Goal: Task Accomplishment & Management: Manage account settings

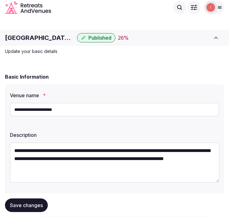
scroll to position [465, 0]
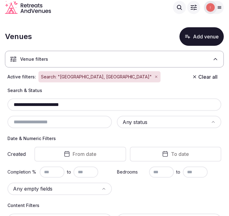
click at [80, 106] on input "**********" at bounding box center [114, 104] width 209 height 7
paste input "text"
click at [72, 106] on input "**********" at bounding box center [114, 104] width 209 height 7
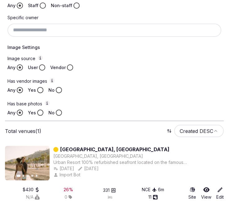
scroll to position [125, 0]
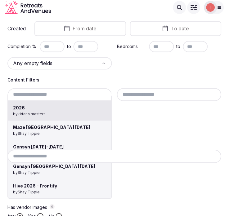
click at [47, 93] on div "2026 by kirtana.masters Maze Lisbon November 2025 by Shay Tippie Gensyn Novembe…" at bounding box center [59, 94] width 104 height 13
drag, startPoint x: 47, startPoint y: 93, endPoint x: 165, endPoint y: 122, distance: 121.6
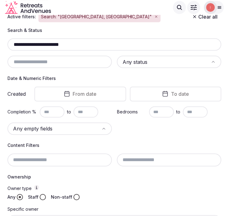
scroll to position [57, 0]
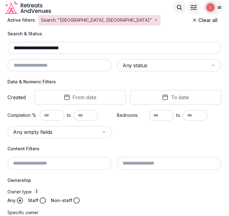
click at [82, 42] on div "**********" at bounding box center [114, 48] width 214 height 12
click at [82, 47] on input "**********" at bounding box center [114, 47] width 209 height 7
paste input "**********"
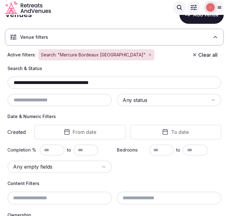
scroll to position [11, 0]
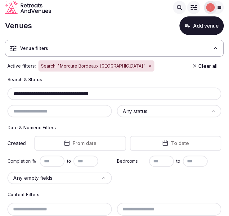
click at [57, 94] on input "**********" at bounding box center [114, 93] width 209 height 7
paste input "text"
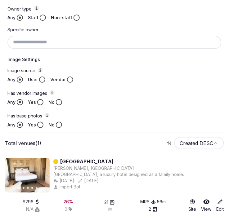
scroll to position [252, 0]
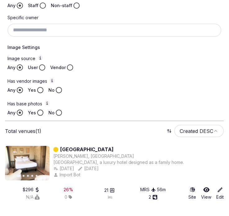
type input "**********"
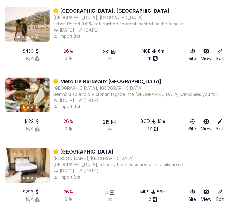
scroll to position [1055, 0]
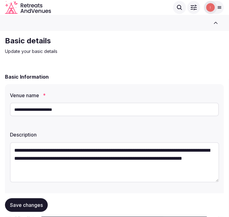
click at [38, 103] on input "**********" at bounding box center [114, 110] width 209 height 14
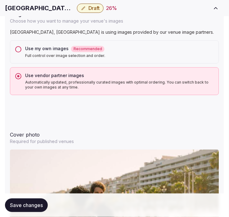
scroll to position [654, 0]
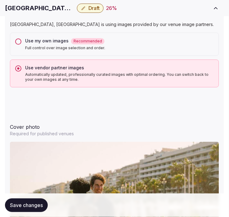
click at [22, 208] on span "Save changes" at bounding box center [26, 205] width 33 height 6
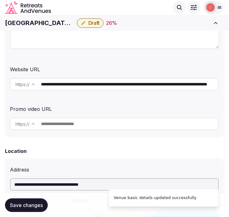
scroll to position [0, 0]
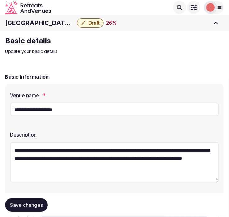
click at [55, 19] on div "Radisson Blu Hotel, Nice Draft 26 % Close CRM View draft Admin venues" at bounding box center [114, 23] width 229 height 14
click at [54, 19] on h1 "Radisson Blu Hotel, Nice" at bounding box center [39, 23] width 69 height 9
copy div "Radisson Blu Hotel, Nice"
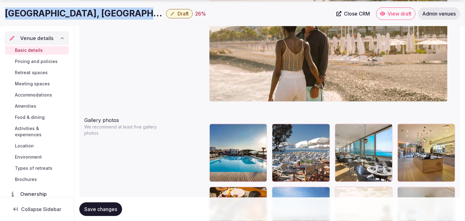
scroll to position [660, 0]
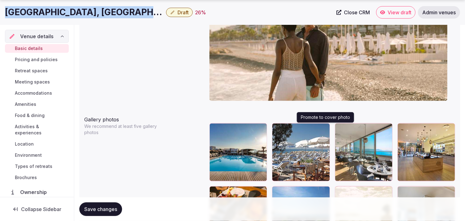
click at [234, 127] on icon "button" at bounding box center [323, 129] width 5 height 5
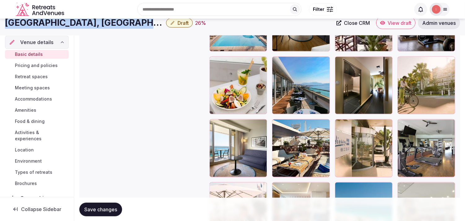
scroll to position [970, 0]
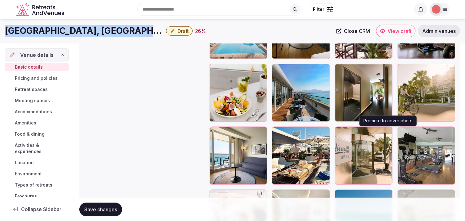
click at [234, 131] on icon "button" at bounding box center [386, 132] width 5 height 5
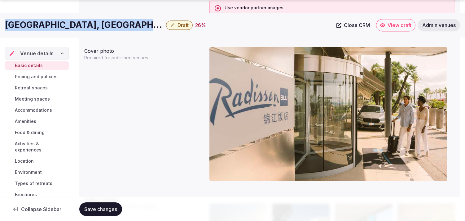
scroll to position [688, 0]
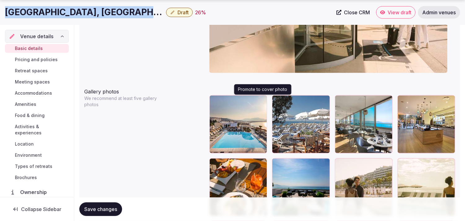
click at [234, 100] on icon "button" at bounding box center [260, 101] width 5 height 5
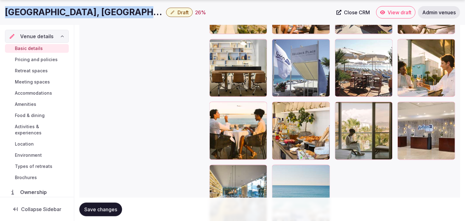
scroll to position [1383, 0]
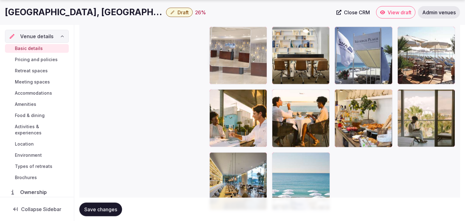
drag, startPoint x: 402, startPoint y: 94, endPoint x: 252, endPoint y: 56, distance: 154.4
click at [234, 56] on img at bounding box center [230, 47] width 41 height 41
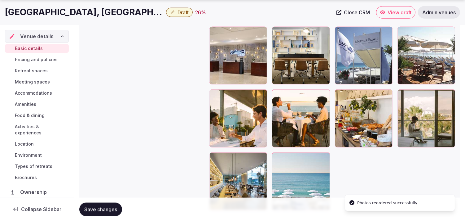
click at [234, 56] on div at bounding box center [238, 56] width 58 height 58
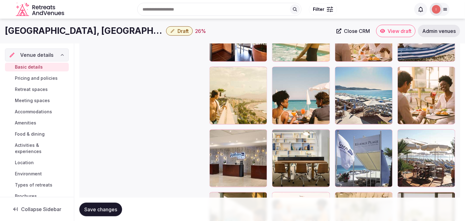
scroll to position [1280, 0]
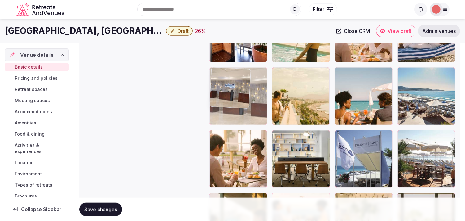
drag, startPoint x: 213, startPoint y: 135, endPoint x: 222, endPoint y: 53, distance: 82.7
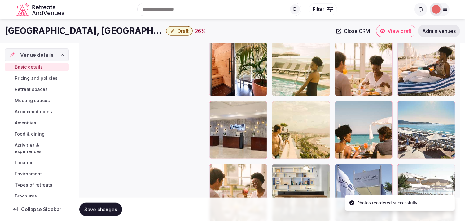
scroll to position [1177, 0]
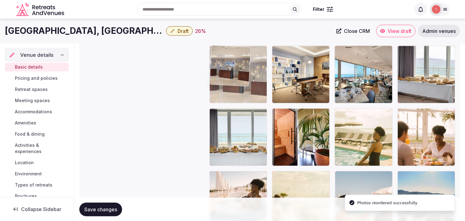
drag, startPoint x: 217, startPoint y: 173, endPoint x: 225, endPoint y: 60, distance: 113.0
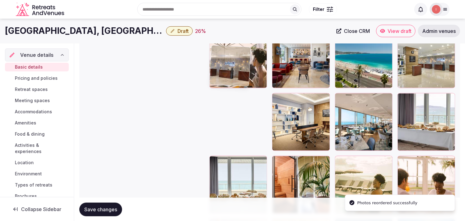
scroll to position [1108, 0]
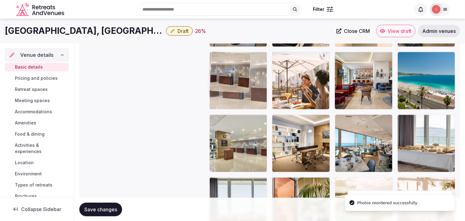
drag, startPoint x: 212, startPoint y: 120, endPoint x: 227, endPoint y: 69, distance: 53.3
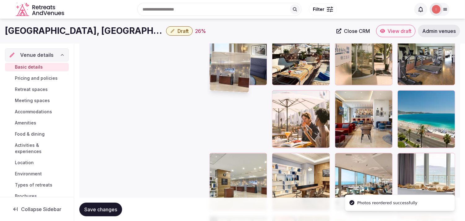
scroll to position [1039, 0]
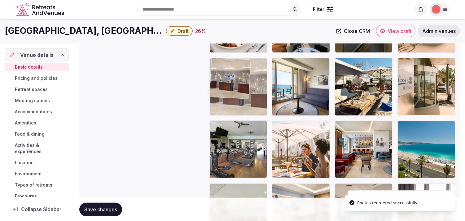
drag, startPoint x: 217, startPoint y: 110, endPoint x: 217, endPoint y: 54, distance: 56.1
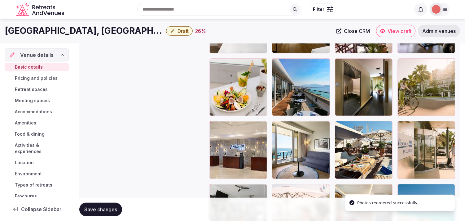
scroll to position [970, 0]
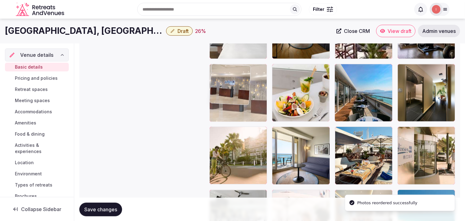
drag, startPoint x: 213, startPoint y: 130, endPoint x: 222, endPoint y: 52, distance: 79.2
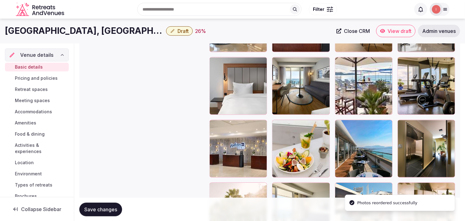
scroll to position [867, 0]
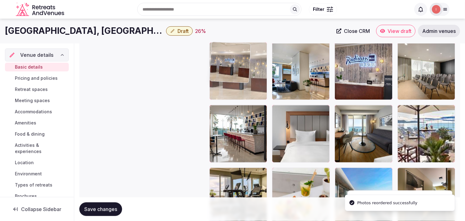
drag, startPoint x: 216, startPoint y: 170, endPoint x: 226, endPoint y: 64, distance: 106.8
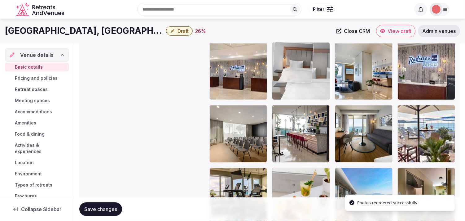
drag, startPoint x: 276, startPoint y: 105, endPoint x: 284, endPoint y: 66, distance: 39.9
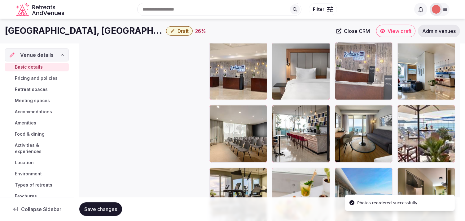
drag, startPoint x: 404, startPoint y: 47, endPoint x: 345, endPoint y: 50, distance: 59.2
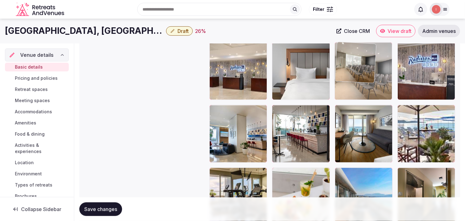
drag, startPoint x: 213, startPoint y: 110, endPoint x: 353, endPoint y: 66, distance: 147.4
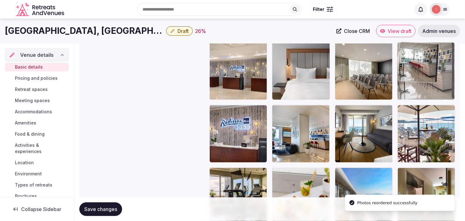
drag, startPoint x: 274, startPoint y: 110, endPoint x: 392, endPoint y: 63, distance: 127.4
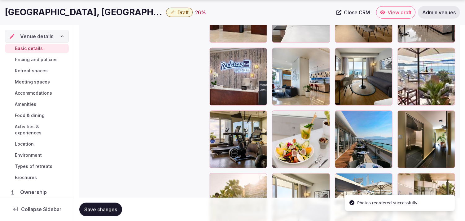
scroll to position [936, 0]
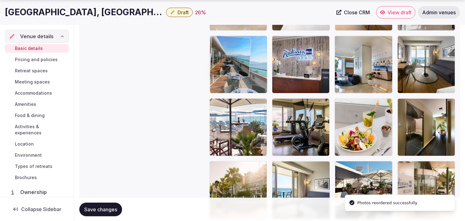
drag, startPoint x: 341, startPoint y: 104, endPoint x: 233, endPoint y: 44, distance: 124.3
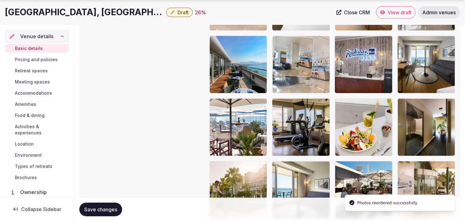
drag, startPoint x: 341, startPoint y: 41, endPoint x: 307, endPoint y: 42, distance: 34.7
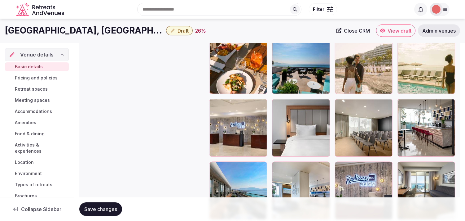
scroll to position [798, 0]
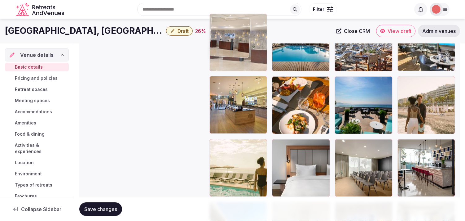
drag, startPoint x: 214, startPoint y: 114, endPoint x: 224, endPoint y: 42, distance: 72.2
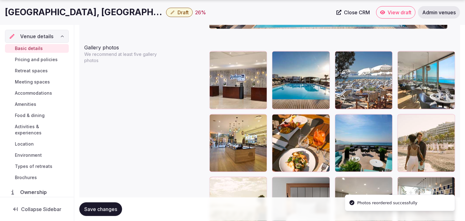
scroll to position [801, 0]
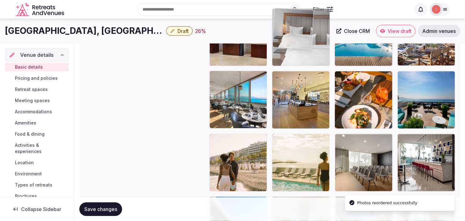
drag, startPoint x: 273, startPoint y: 113, endPoint x: 304, endPoint y: 70, distance: 53.0
click at [234, 20] on body "**********" at bounding box center [232, 44] width 465 height 1639
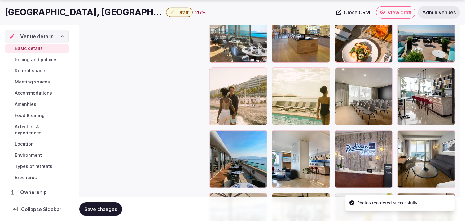
scroll to position [844, 0]
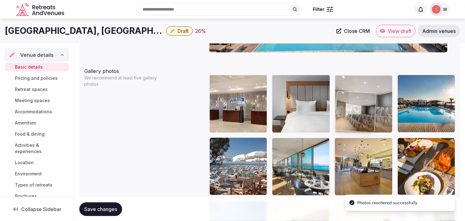
drag, startPoint x: 338, startPoint y: 70, endPoint x: 333, endPoint y: 13, distance: 56.9
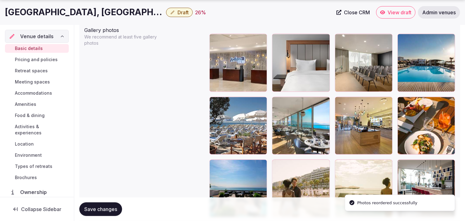
scroll to position [761, 0]
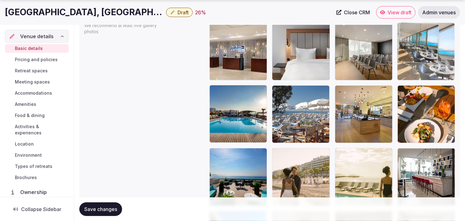
drag, startPoint x: 279, startPoint y: 90, endPoint x: 416, endPoint y: 47, distance: 143.3
click at [234, 47] on body "**********" at bounding box center [232, 58] width 465 height 1639
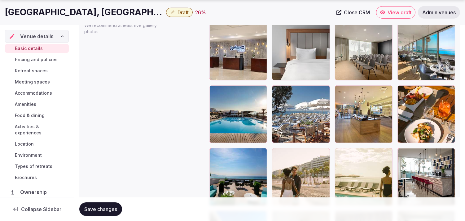
click at [99, 206] on span "Save changes" at bounding box center [100, 209] width 33 height 6
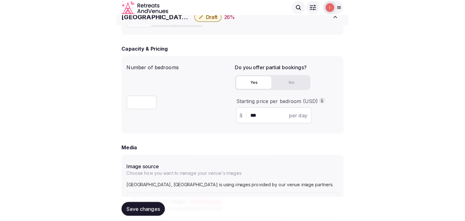
scroll to position [451, 0]
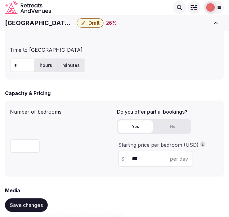
click at [89, 24] on span "Draft" at bounding box center [93, 23] width 11 height 6
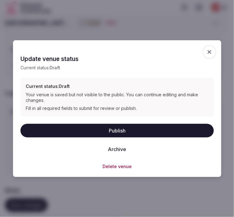
click at [131, 128] on button "Publish" at bounding box center [116, 131] width 193 height 14
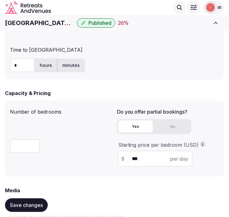
click at [40, 25] on h1 "Radisson Blu Hotel, Nice" at bounding box center [39, 23] width 69 height 9
copy div "Radisson Blu Hotel, Nice"
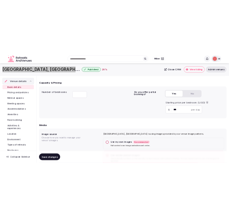
scroll to position [348, 0]
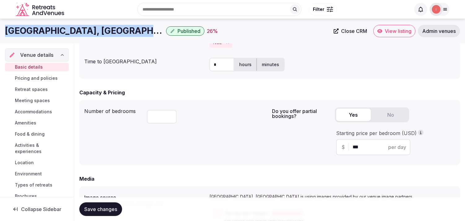
click at [234, 33] on span "Close CRM" at bounding box center [354, 31] width 26 height 6
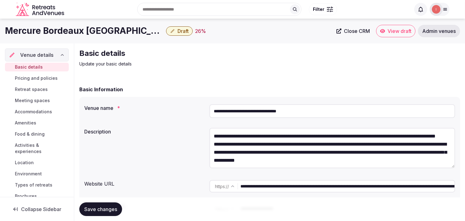
click at [228, 29] on span "Close CRM" at bounding box center [357, 31] width 26 height 6
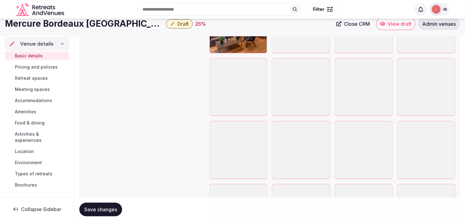
scroll to position [964, 0]
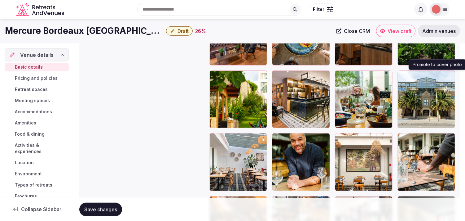
click at [228, 76] on icon "button" at bounding box center [448, 76] width 5 height 5
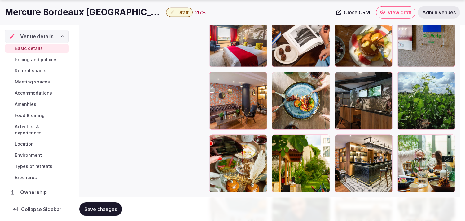
scroll to position [901, 0]
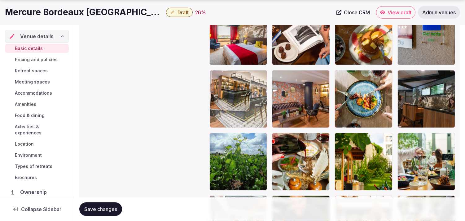
drag, startPoint x: 339, startPoint y: 137, endPoint x: 220, endPoint y: 81, distance: 131.2
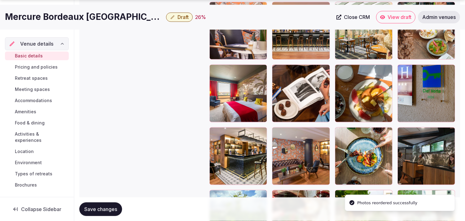
scroll to position [832, 0]
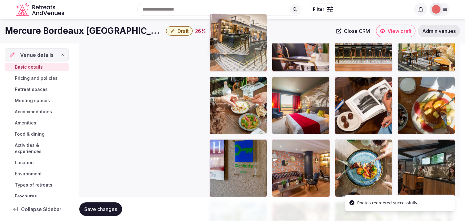
drag, startPoint x: 218, startPoint y: 143, endPoint x: 225, endPoint y: 53, distance: 90.1
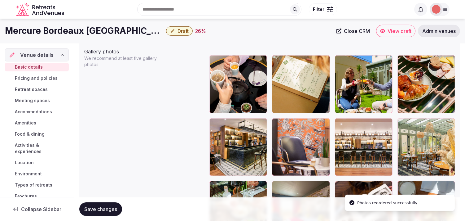
scroll to position [695, 0]
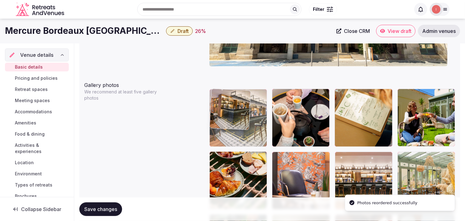
drag, startPoint x: 212, startPoint y: 154, endPoint x: 222, endPoint y: 112, distance: 42.9
click at [219, 113] on body "**********" at bounding box center [232, 124] width 465 height 1639
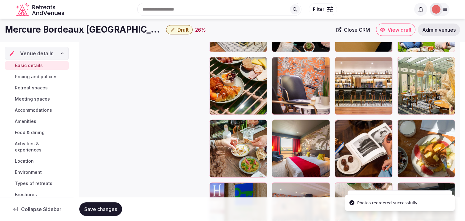
scroll to position [764, 0]
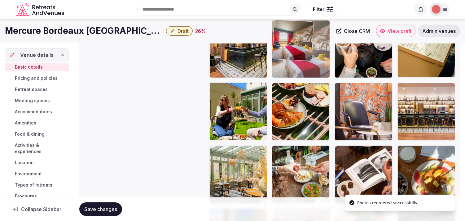
drag, startPoint x: 275, startPoint y: 147, endPoint x: 274, endPoint y: 54, distance: 92.9
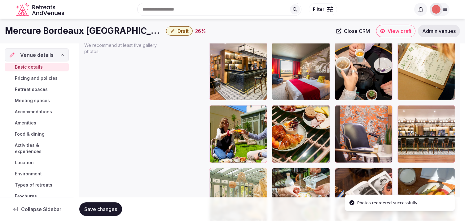
scroll to position [729, 0]
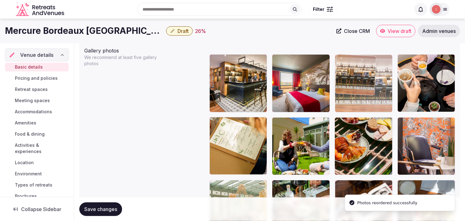
drag, startPoint x: 401, startPoint y: 124, endPoint x: 327, endPoint y: 76, distance: 88.2
click at [228, 76] on body "**********" at bounding box center [232, 90] width 465 height 1639
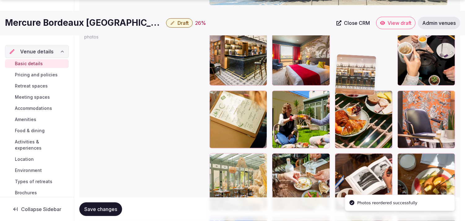
scroll to position [764, 0]
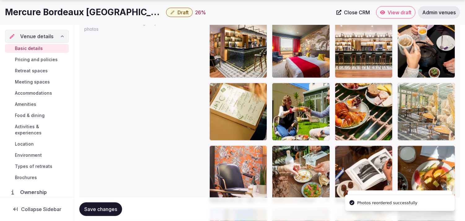
drag, startPoint x: 212, startPoint y: 147, endPoint x: 399, endPoint y: 76, distance: 200.0
click at [228, 82] on body "**********" at bounding box center [232, 55] width 465 height 1639
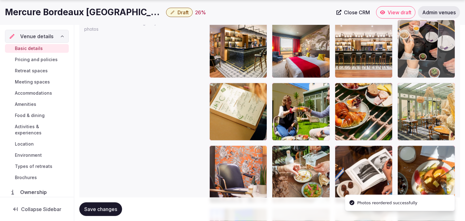
drag, startPoint x: 399, startPoint y: 76, endPoint x: 389, endPoint y: 61, distance: 17.9
click at [228, 59] on body "**********" at bounding box center [232, 55] width 465 height 1639
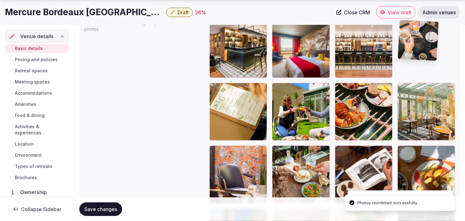
click at [228, 59] on div at bounding box center [364, 49] width 58 height 58
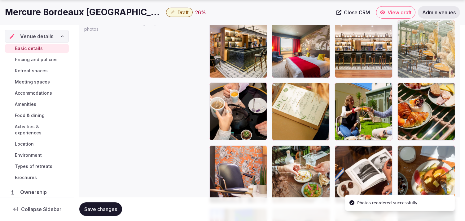
drag, startPoint x: 402, startPoint y: 87, endPoint x: 395, endPoint y: 43, distance: 43.9
click at [228, 43] on body "**********" at bounding box center [232, 55] width 465 height 1639
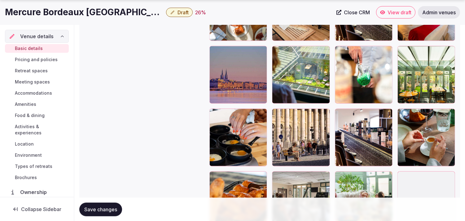
scroll to position [1177, 0]
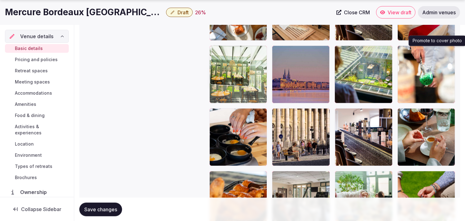
drag, startPoint x: 401, startPoint y: 48, endPoint x: 230, endPoint y: 58, distance: 170.7
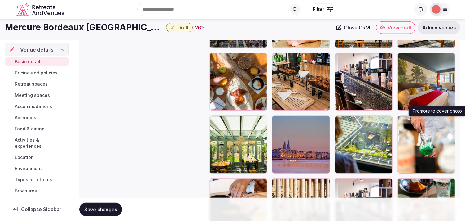
scroll to position [1073, 0]
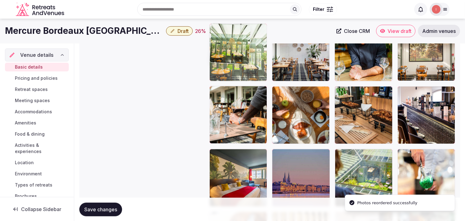
drag, startPoint x: 216, startPoint y: 152, endPoint x: 227, endPoint y: 58, distance: 94.8
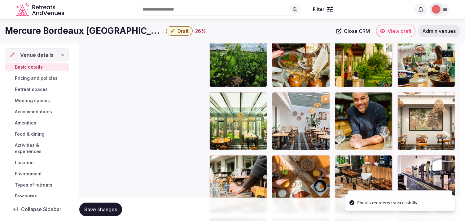
scroll to position [936, 0]
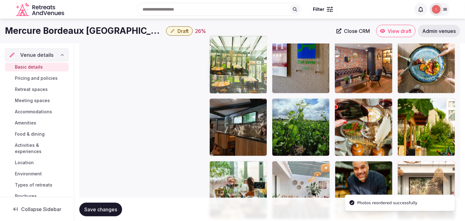
drag, startPoint x: 216, startPoint y: 166, endPoint x: 252, endPoint y: 52, distance: 119.8
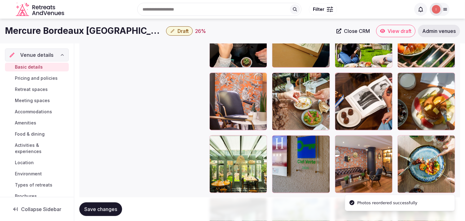
scroll to position [832, 0]
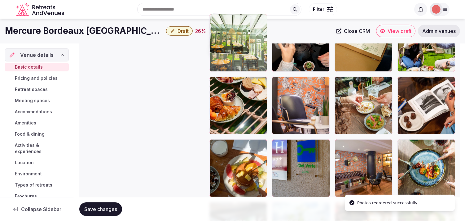
drag, startPoint x: 215, startPoint y: 144, endPoint x: 231, endPoint y: 56, distance: 89.4
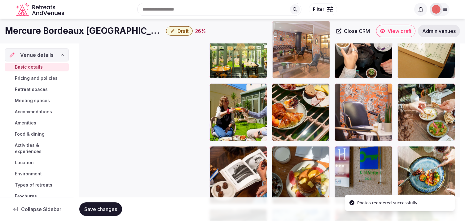
drag, startPoint x: 341, startPoint y: 143, endPoint x: 289, endPoint y: 40, distance: 115.8
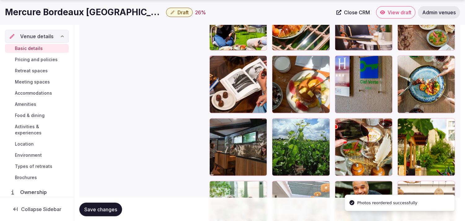
scroll to position [961, 0]
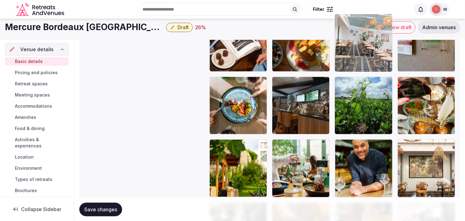
drag, startPoint x: 276, startPoint y: 142, endPoint x: 341, endPoint y: 27, distance: 131.6
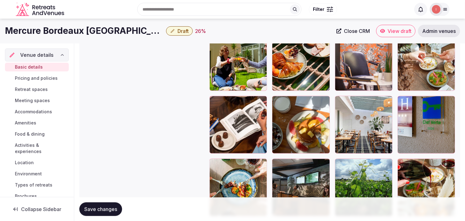
scroll to position [852, 0]
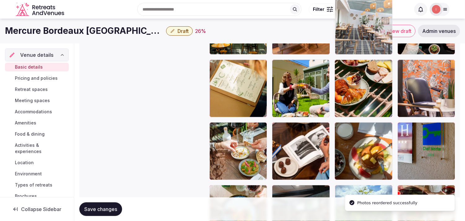
drag, startPoint x: 350, startPoint y: 72, endPoint x: 343, endPoint y: 36, distance: 36.6
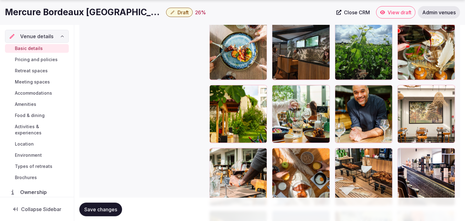
scroll to position [1019, 0]
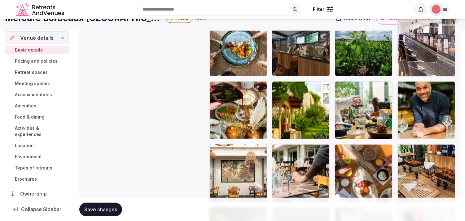
drag, startPoint x: 407, startPoint y: 120, endPoint x: 403, endPoint y: 41, distance: 78.8
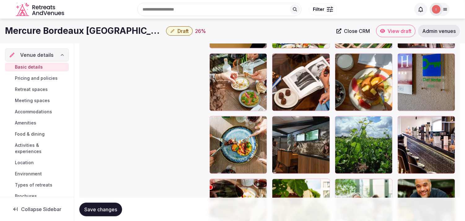
scroll to position [909, 0]
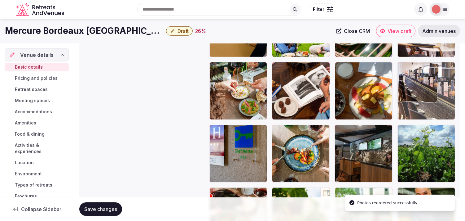
drag, startPoint x: 405, startPoint y: 128, endPoint x: 405, endPoint y: 60, distance: 67.2
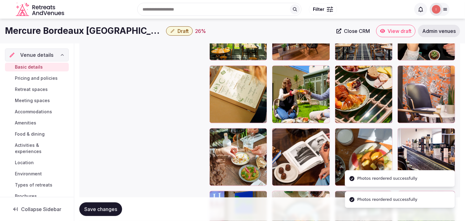
scroll to position [841, 0]
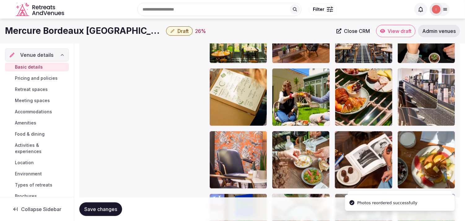
drag, startPoint x: 396, startPoint y: 134, endPoint x: 407, endPoint y: 63, distance: 72.1
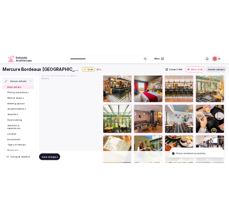
scroll to position [738, 0]
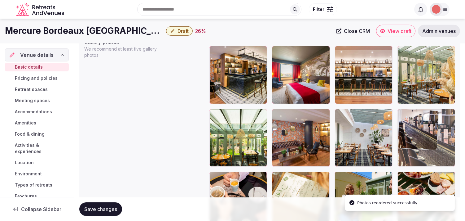
drag, startPoint x: 404, startPoint y: 175, endPoint x: 406, endPoint y: 116, distance: 58.6
click at [228, 116] on body "**********" at bounding box center [232, 81] width 465 height 1639
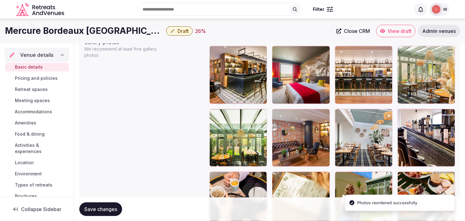
click at [88, 208] on span "Save changes" at bounding box center [100, 209] width 33 height 6
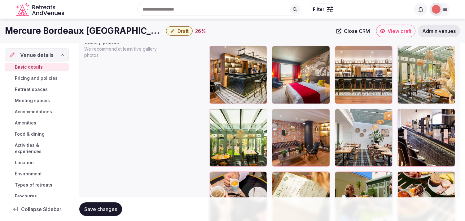
click at [84, 209] on span "Save changes" at bounding box center [100, 209] width 33 height 6
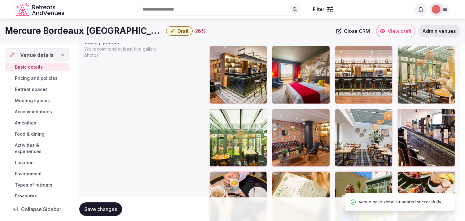
click at [184, 33] on span "Draft" at bounding box center [183, 31] width 11 height 6
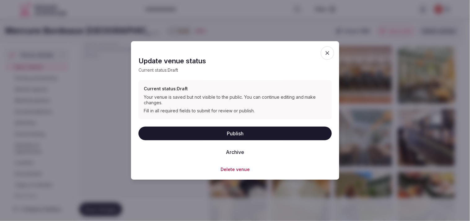
click at [228, 133] on button "Publish" at bounding box center [234, 133] width 193 height 14
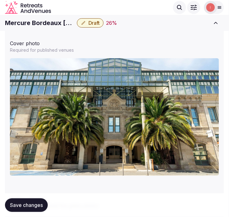
click at [35, 25] on h1 "Mercure Bordeaux Chateau Chartrons Hotel" at bounding box center [39, 23] width 69 height 9
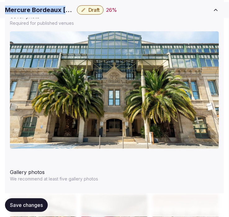
scroll to position [772, 0]
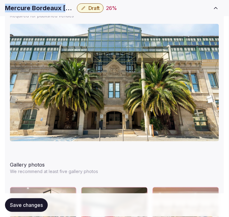
click at [102, 7] on button "Draft" at bounding box center [90, 7] width 27 height 9
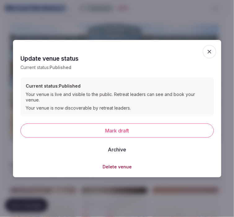
click at [206, 54] on icon "button" at bounding box center [209, 52] width 6 height 6
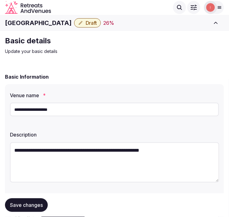
click at [64, 19] on h1 "[GEOGRAPHIC_DATA]" at bounding box center [38, 23] width 67 height 9
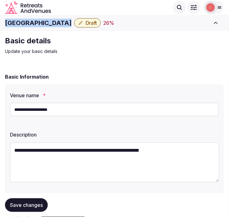
click at [64, 19] on h1 "[GEOGRAPHIC_DATA]" at bounding box center [38, 23] width 67 height 9
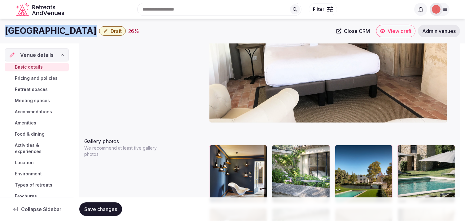
scroll to position [638, 0]
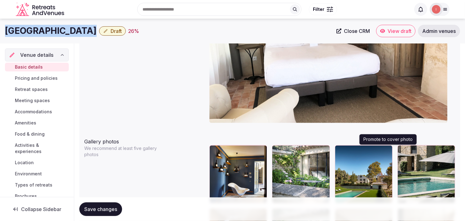
click at [234, 151] on icon "button" at bounding box center [385, 151] width 3 height 4
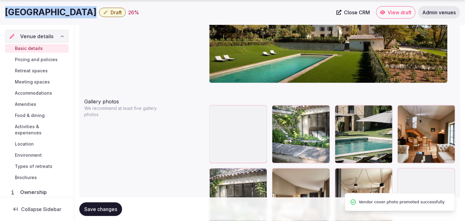
scroll to position [742, 0]
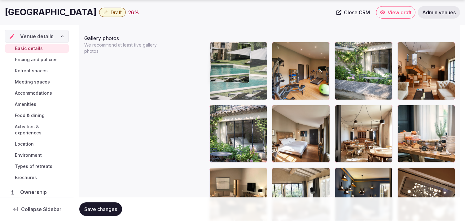
drag, startPoint x: 340, startPoint y: 46, endPoint x: 235, endPoint y: 53, distance: 105.0
click at [234, 53] on body "**********" at bounding box center [232, 14] width 465 height 1513
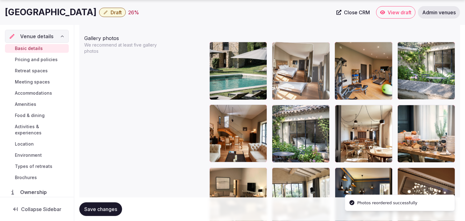
drag, startPoint x: 276, startPoint y: 109, endPoint x: 280, endPoint y: 70, distance: 38.6
click at [234, 70] on body "**********" at bounding box center [232, 14] width 465 height 1513
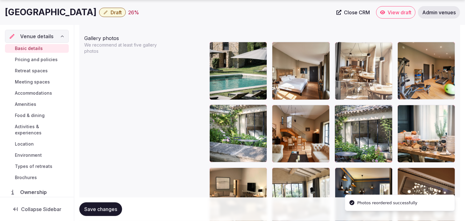
drag, startPoint x: 342, startPoint y: 110, endPoint x: 341, endPoint y: 53, distance: 57.3
click at [234, 53] on body "**********" at bounding box center [232, 14] width 465 height 1513
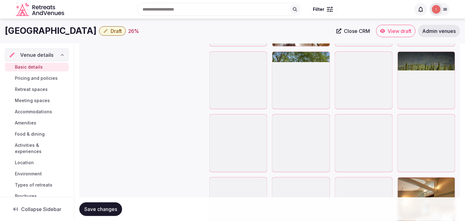
scroll to position [948, 0]
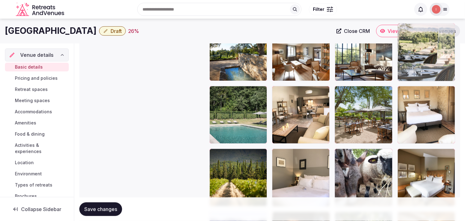
drag, startPoint x: 402, startPoint y: 58, endPoint x: 398, endPoint y: 50, distance: 8.7
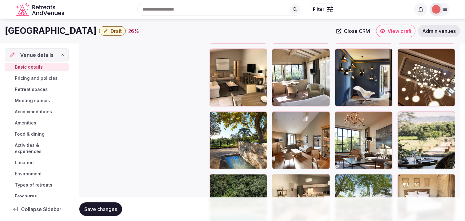
scroll to position [845, 0]
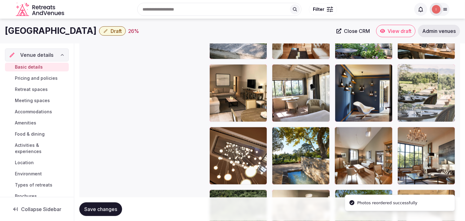
drag, startPoint x: 404, startPoint y: 129, endPoint x: 407, endPoint y: 47, distance: 81.8
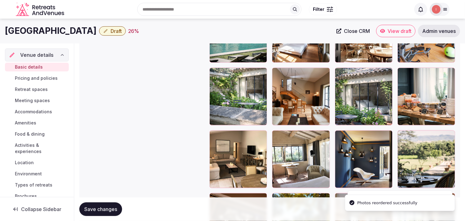
scroll to position [776, 0]
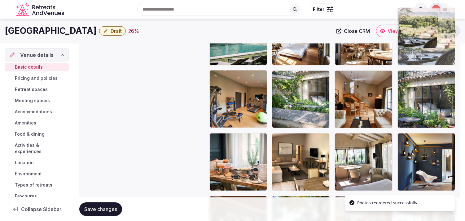
drag, startPoint x: 406, startPoint y: 72, endPoint x: 400, endPoint y: 43, distance: 30.3
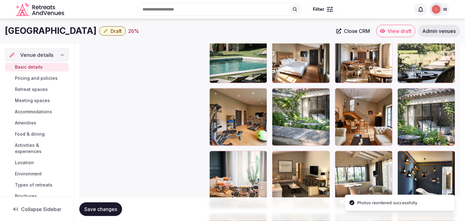
scroll to position [742, 0]
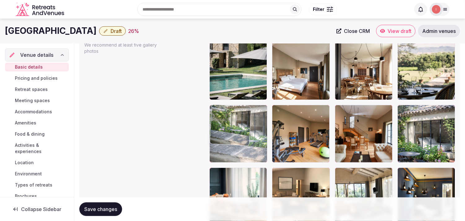
drag, startPoint x: 276, startPoint y: 108, endPoint x: 209, endPoint y: 110, distance: 67.6
click at [209, 110] on body "**********" at bounding box center [232, 14] width 465 height 1513
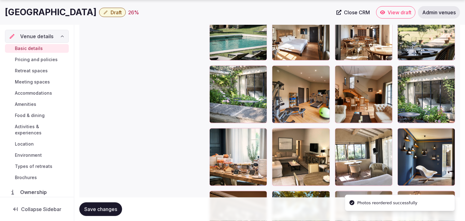
scroll to position [810, 0]
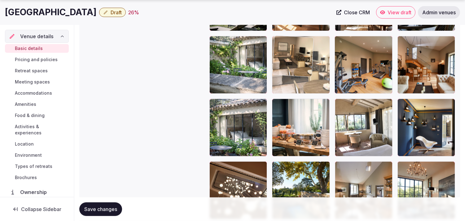
drag, startPoint x: 276, startPoint y: 101, endPoint x: 285, endPoint y: 60, distance: 41.9
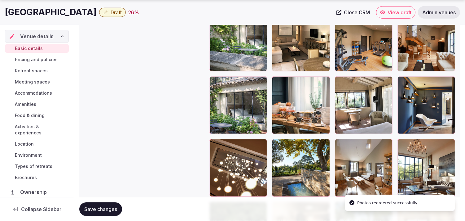
scroll to position [845, 0]
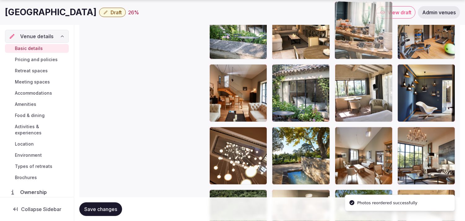
drag, startPoint x: 279, startPoint y: 73, endPoint x: 358, endPoint y: 42, distance: 84.8
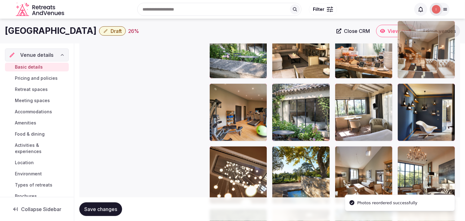
drag, startPoint x: 213, startPoint y: 68, endPoint x: 424, endPoint y: 32, distance: 214.4
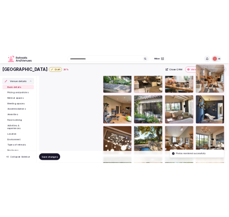
scroll to position [815, 0]
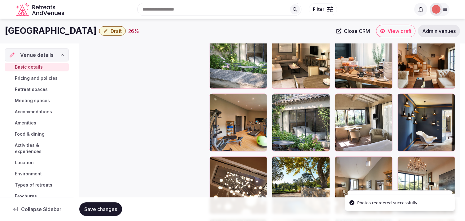
click at [85, 214] on button "Save changes" at bounding box center [100, 209] width 43 height 14
click at [85, 214] on div "Save changes" at bounding box center [100, 209] width 43 height 14
click at [89, 212] on button "Save changes" at bounding box center [100, 209] width 43 height 14
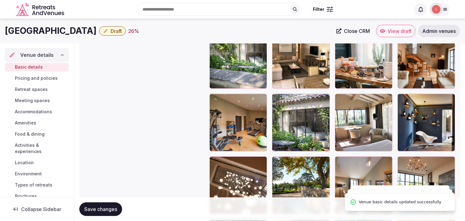
click at [119, 34] on button "Draft" at bounding box center [112, 30] width 27 height 9
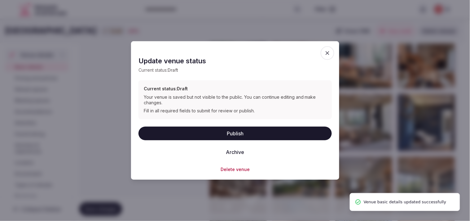
click at [234, 136] on button "Publish" at bounding box center [234, 133] width 193 height 14
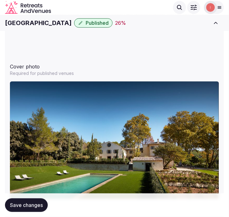
scroll to position [643, 0]
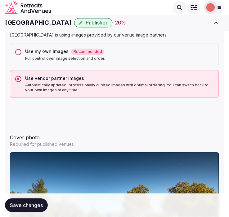
click at [58, 20] on h1 "Domaine De Fontenille" at bounding box center [38, 23] width 67 height 9
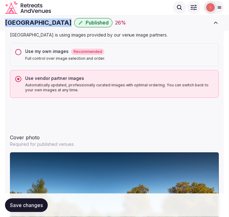
click at [58, 20] on h1 "Domaine De Fontenille" at bounding box center [38, 23] width 67 height 9
copy div "Domaine De Fontenille"
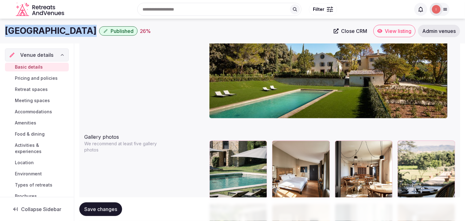
click at [234, 31] on span "Close CRM" at bounding box center [354, 31] width 26 height 6
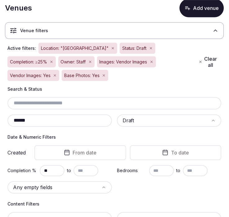
scroll to position [69, 0]
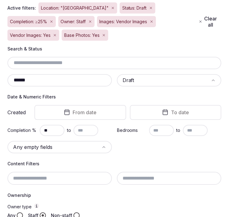
drag, startPoint x: 30, startPoint y: 79, endPoint x: 4, endPoint y: 81, distance: 26.4
click at [4, 81] on section "Venues Add venue Venue filters Active filters: Location: "[GEOGRAPHIC_DATA]" St…" at bounding box center [114, 163] width 229 height 435
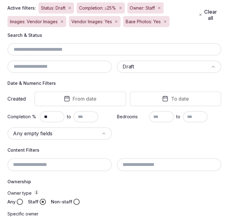
paste input "********"
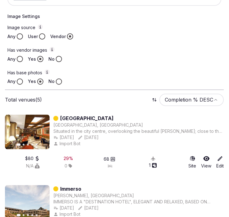
scroll to position [317, 0]
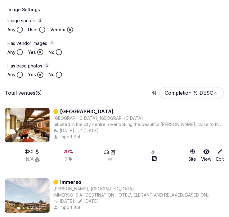
type input "********"
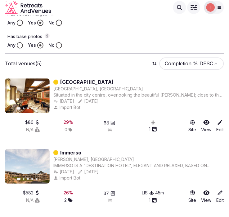
scroll to position [285, 0]
